Goal: Task Accomplishment & Management: Complete application form

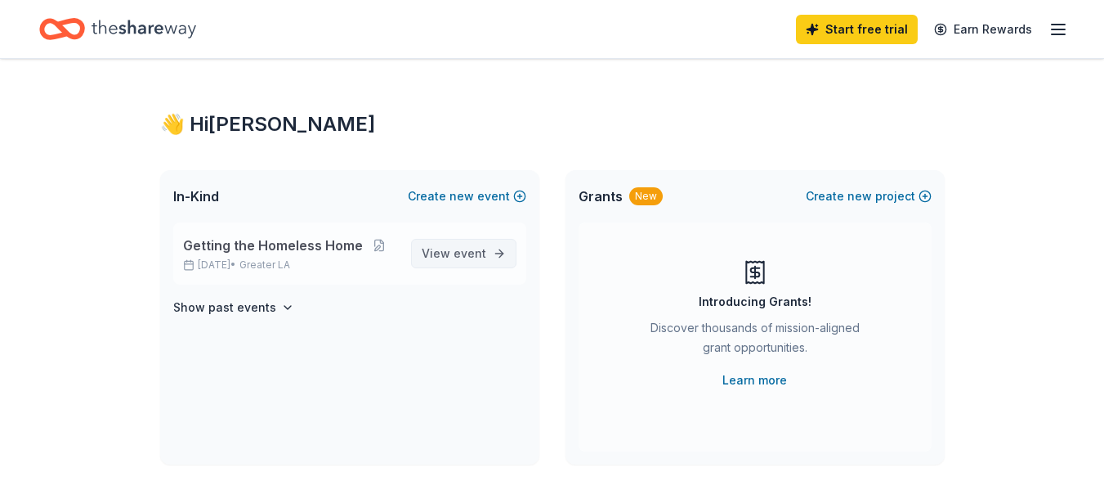
click at [451, 248] on span "View event" at bounding box center [454, 254] width 65 height 20
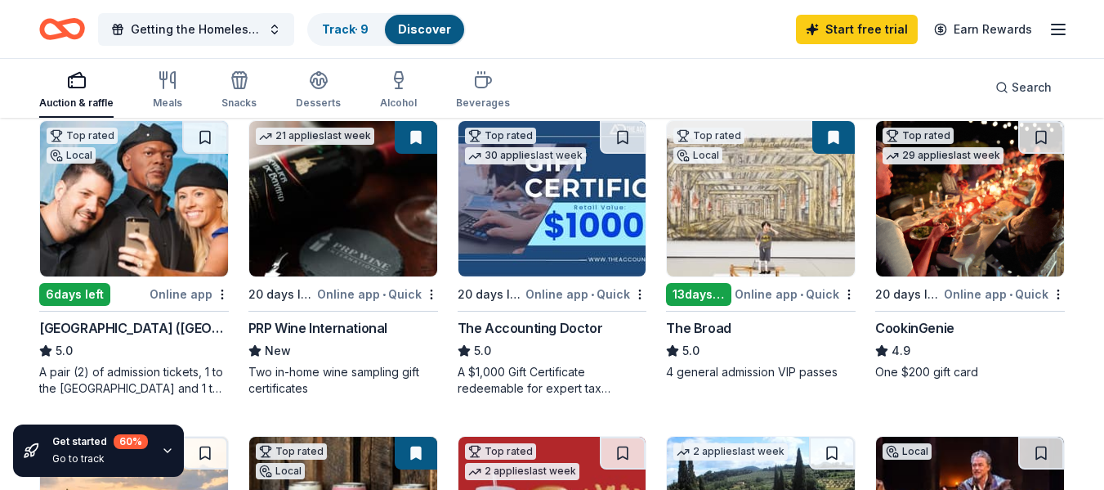
scroll to position [170, 0]
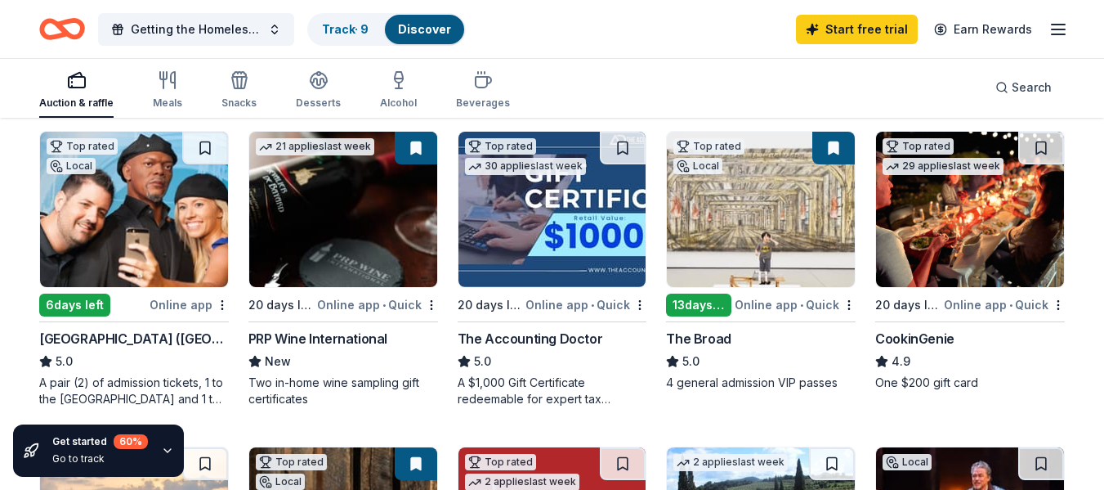
click at [965, 228] on img at bounding box center [970, 209] width 188 height 155
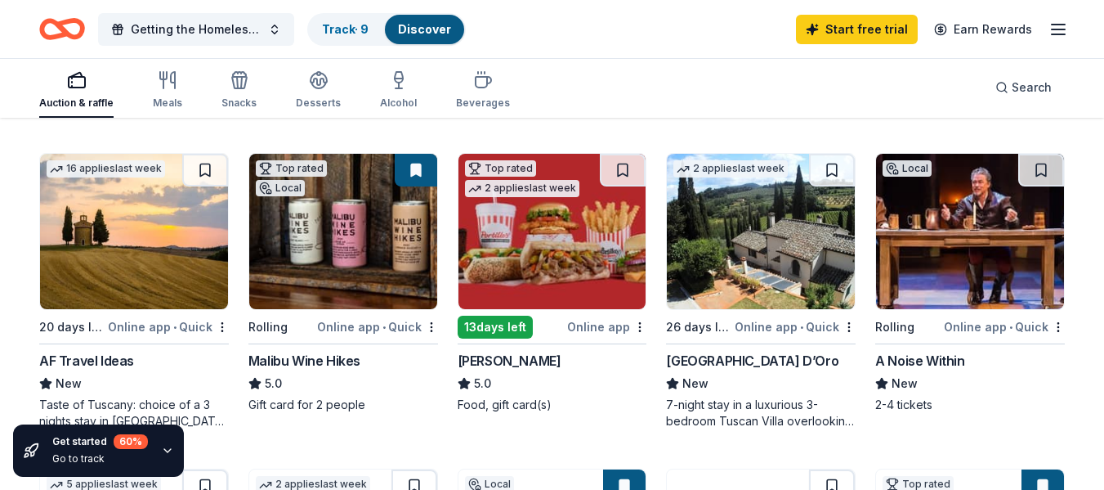
scroll to position [461, 0]
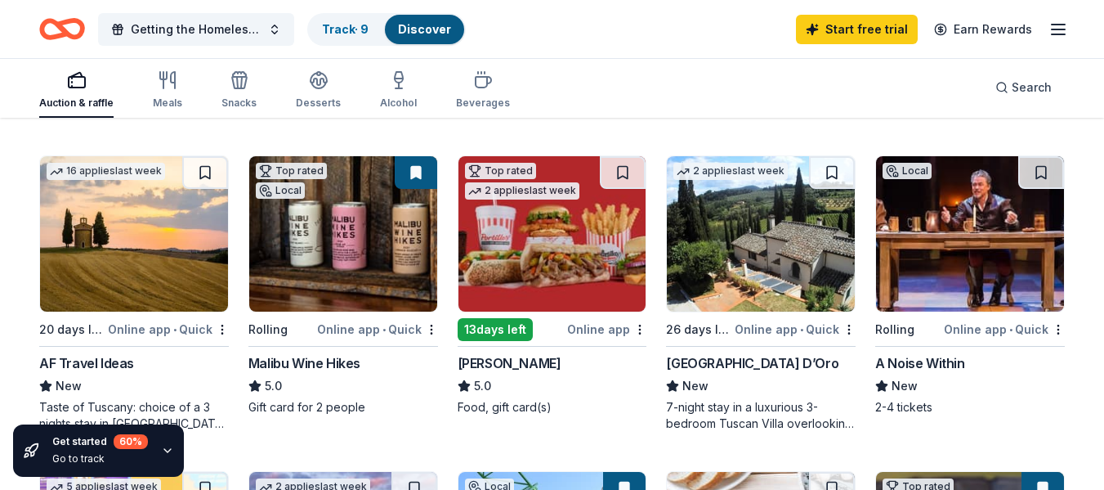
click at [367, 275] on img at bounding box center [343, 233] width 188 height 155
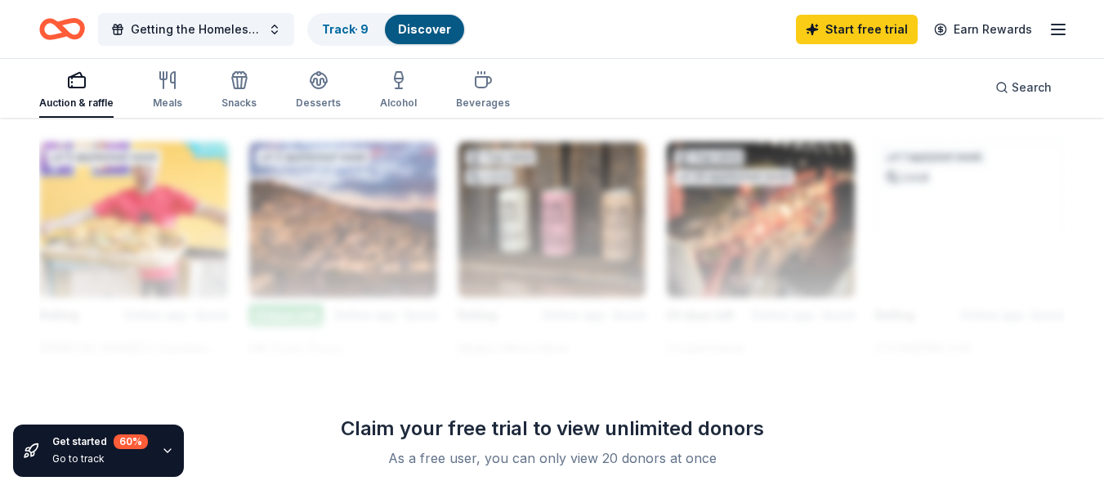
scroll to position [1466, 0]
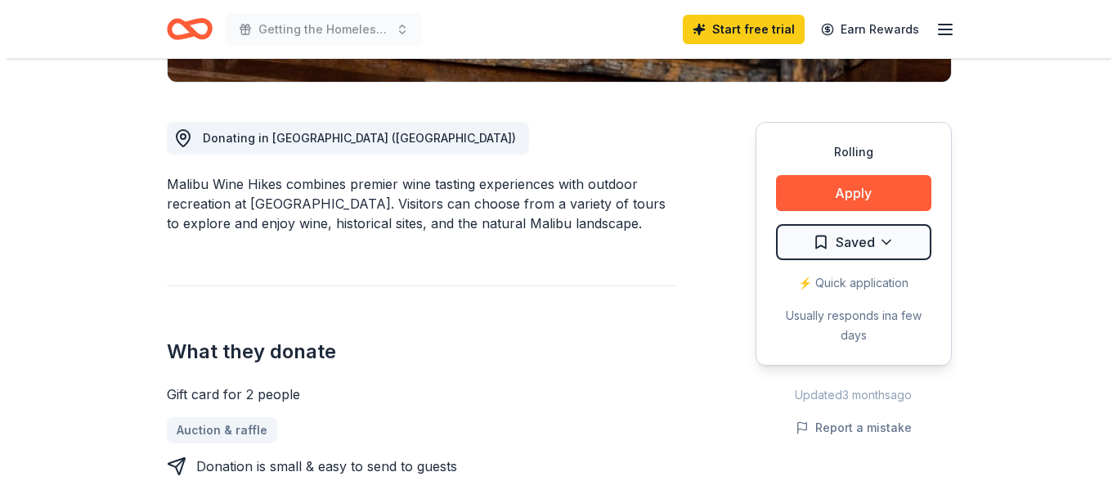
scroll to position [415, 0]
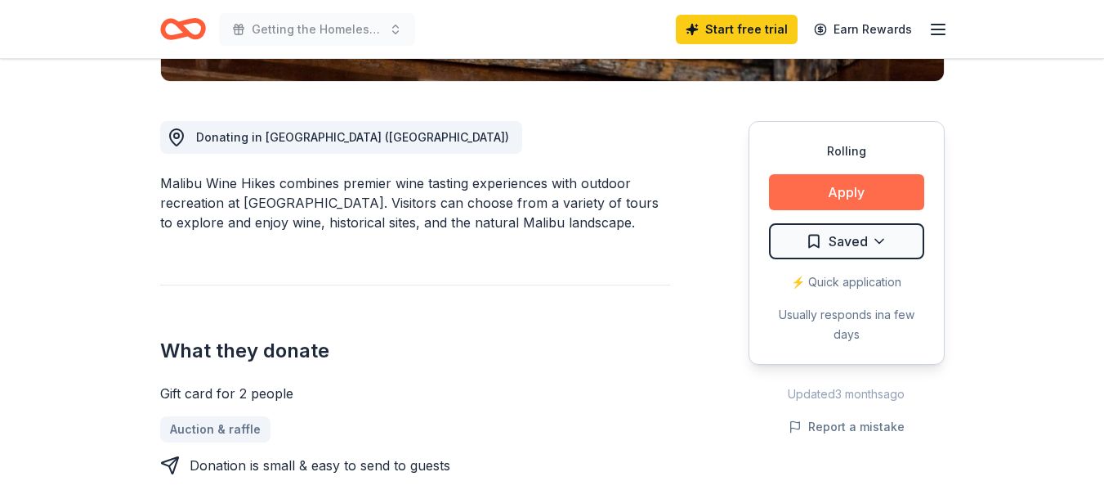
click at [838, 193] on button "Apply" at bounding box center [846, 192] width 155 height 36
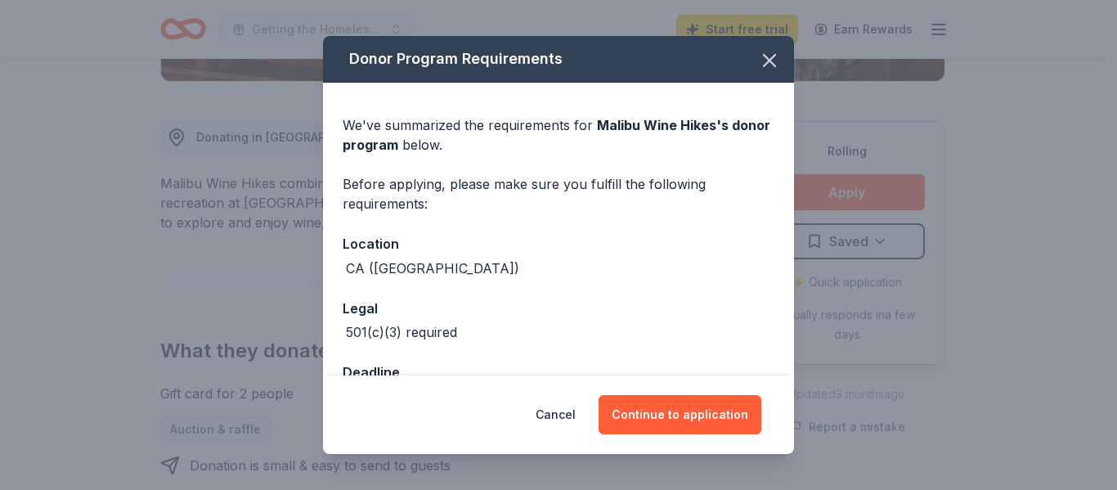
scroll to position [54, 0]
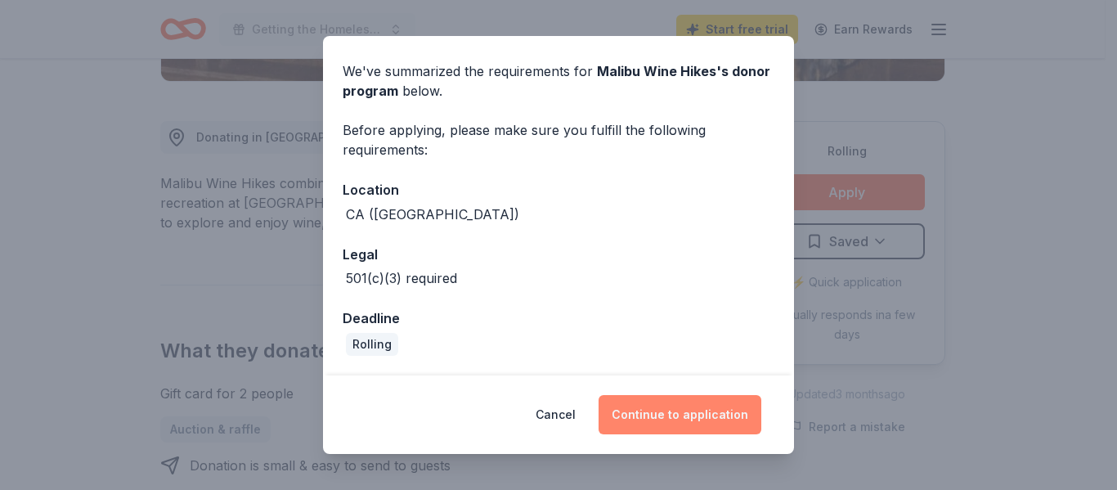
click at [668, 414] on button "Continue to application" at bounding box center [679, 414] width 163 height 39
